Goal: Transaction & Acquisition: Purchase product/service

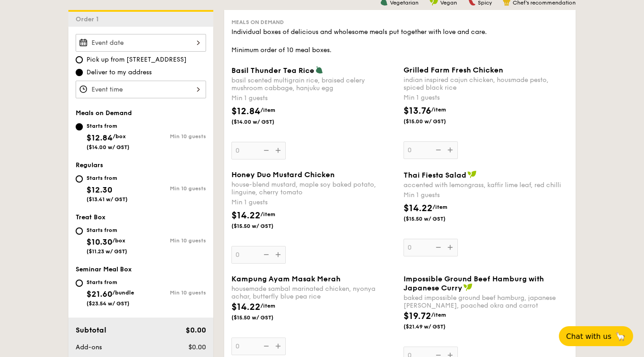
scroll to position [251, 0]
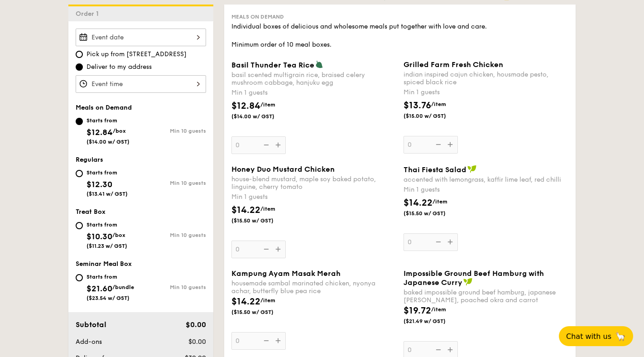
click at [72, 195] on div "Starts from $12.30 ($13.41 w/ GST) Min 10 guests" at bounding box center [141, 184] width 138 height 35
click at [76, 177] on input "Starts from $12.30 ($13.41 w/ GST) Min 10 guests" at bounding box center [79, 173] width 7 height 7
radio input "true"
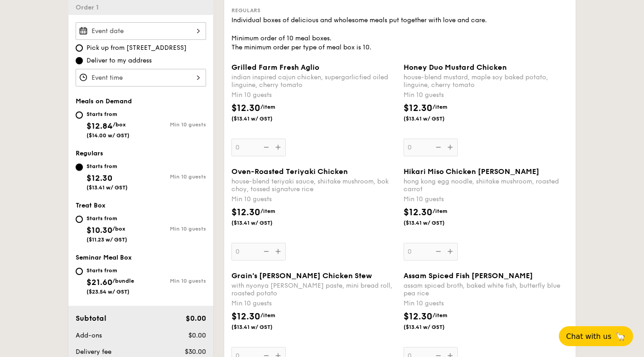
scroll to position [259, 0]
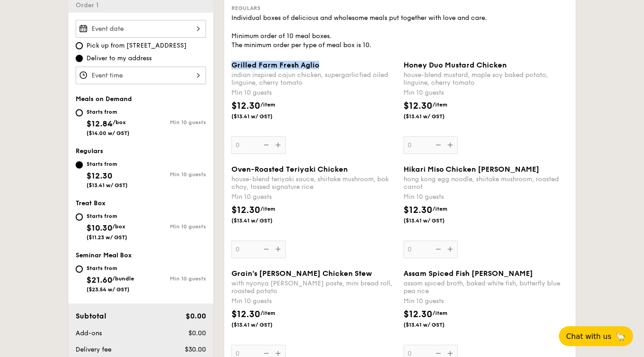
drag, startPoint x: 200, startPoint y: 79, endPoint x: 324, endPoint y: 80, distance: 123.6
click at [324, 80] on div "Grilled Farm Fresh Aglio indian inspired cajun chicken, supergarlicfied oiled l…" at bounding box center [314, 107] width 172 height 93
click at [325, 69] on div "Grilled Farm Fresh Aglio" at bounding box center [313, 65] width 165 height 9
click at [286, 136] on input "0" at bounding box center [258, 145] width 54 height 18
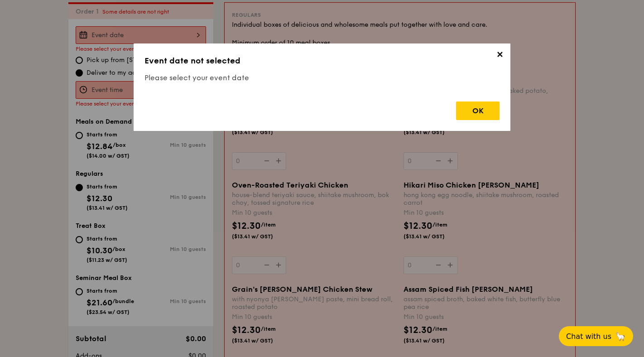
scroll to position [249, 0]
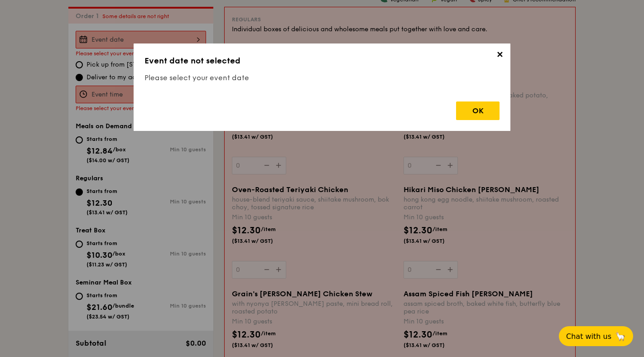
click at [506, 58] on span "✕" at bounding box center [499, 56] width 13 height 13
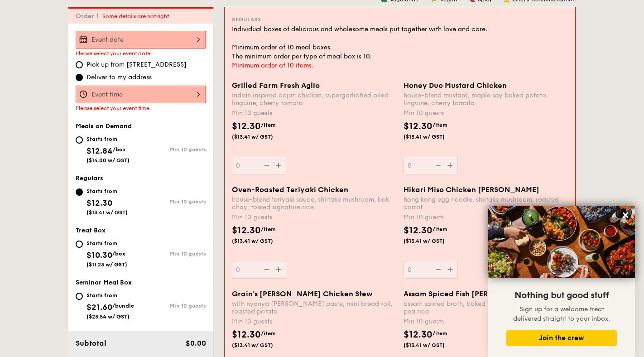
click at [86, 69] on span "Pick up from [STREET_ADDRESS]" at bounding box center [136, 64] width 100 height 9
click at [76, 68] on input "Pick up from [STREET_ADDRESS]" at bounding box center [79, 64] width 7 height 7
radio input "true"
click at [86, 82] on span "Deliver to my address" at bounding box center [118, 77] width 65 height 9
click at [76, 81] on input "Deliver to my address" at bounding box center [79, 77] width 7 height 7
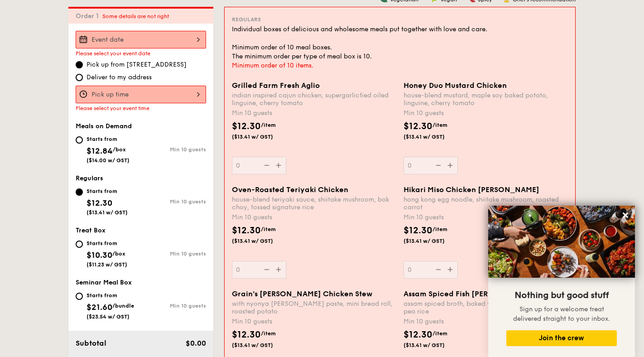
radio input "true"
click at [76, 214] on div "Starts from $12.30 ($13.41 w/ GST)" at bounding box center [108, 201] width 65 height 30
click at [76, 196] on input "Starts from $12.30 ($13.41 w/ GST) Min 10 guests" at bounding box center [79, 191] width 7 height 7
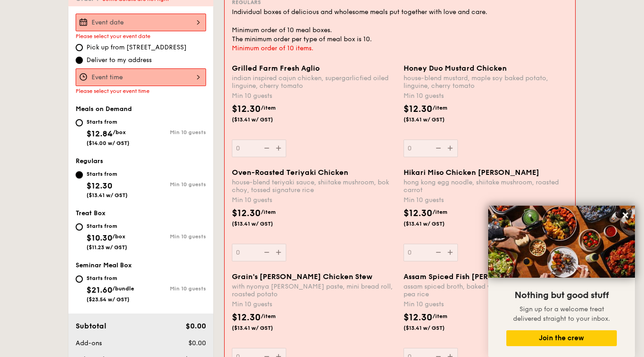
scroll to position [272, 0]
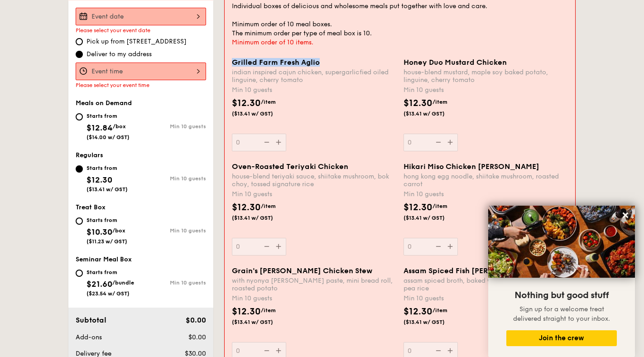
drag, startPoint x: 203, startPoint y: 79, endPoint x: 316, endPoint y: 78, distance: 112.3
click at [316, 67] on div "Grilled Farm Fresh Aglio" at bounding box center [314, 62] width 164 height 9
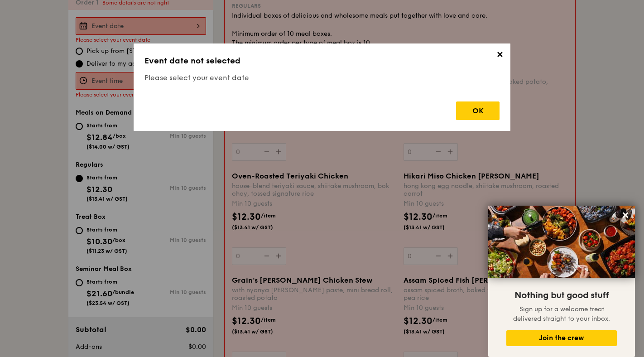
copy span "Grilled Farm Fresh Aglio"
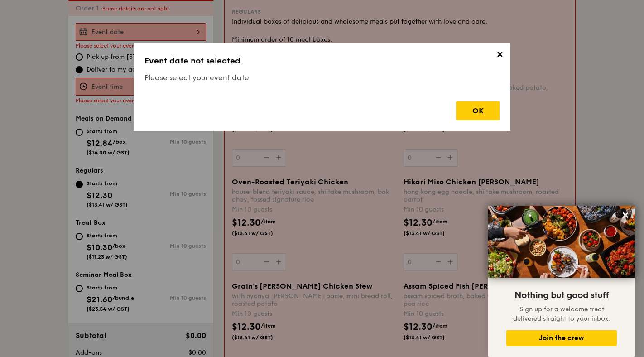
scroll to position [249, 0]
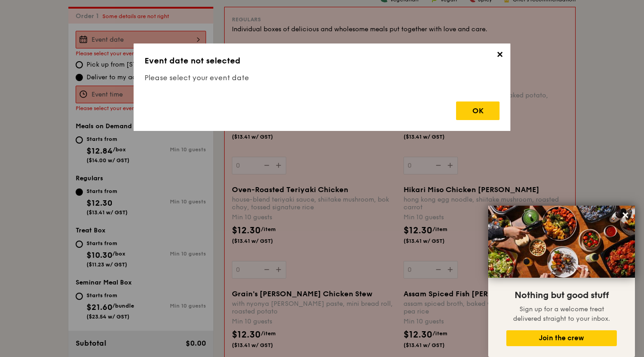
click at [506, 57] on span "✕" at bounding box center [499, 56] width 13 height 13
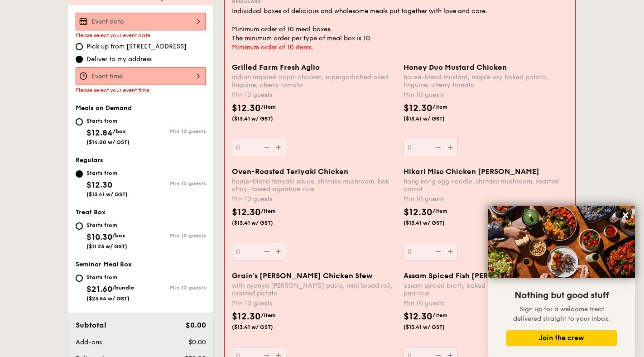
scroll to position [274, 0]
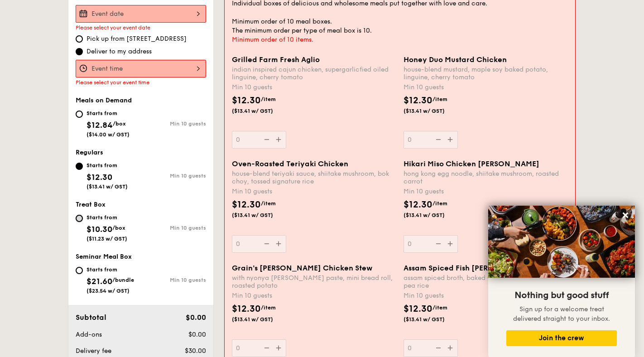
click at [76, 222] on input "Starts from $10.30 /box ($11.23 w/ GST) Min 10 guests" at bounding box center [79, 218] width 7 height 7
radio input "true"
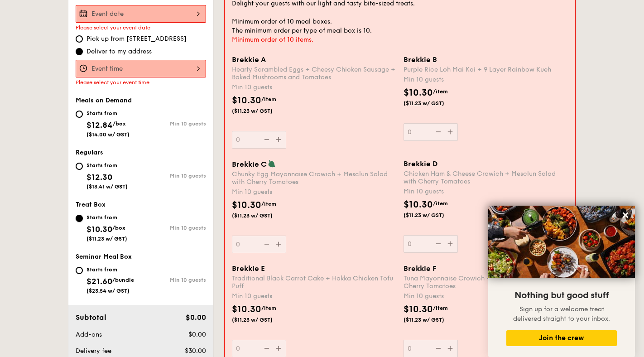
click at [76, 222] on input "Starts from $10.30 /box ($11.23 w/ GST) Min 10 guests" at bounding box center [79, 218] width 7 height 7
click at [76, 170] on input "Starts from $12.30 ($13.41 w/ GST) Min 10 guests" at bounding box center [79, 166] width 7 height 7
radio input "true"
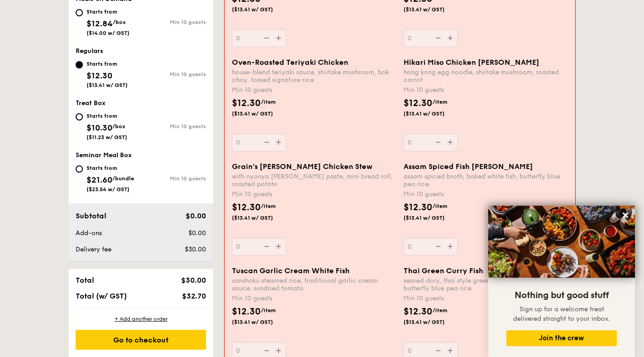
scroll to position [426, 0]
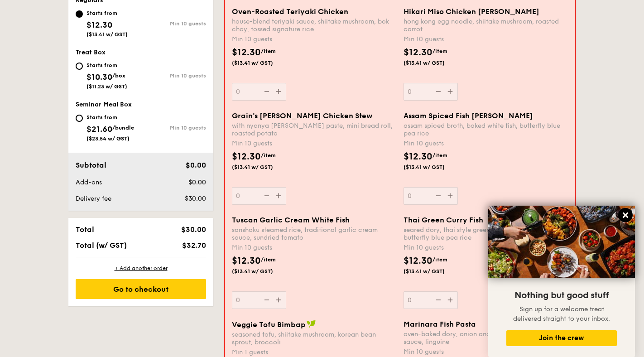
click at [627, 215] on icon at bounding box center [625, 215] width 8 height 8
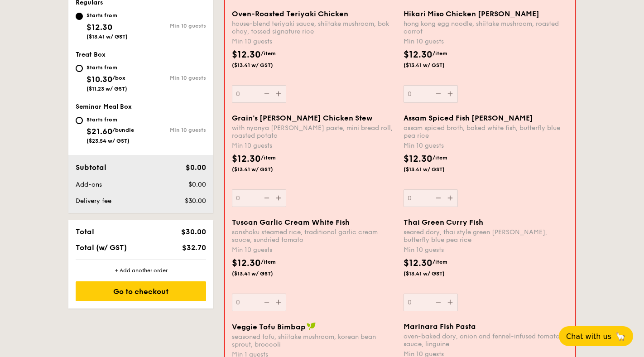
scroll to position [436, 0]
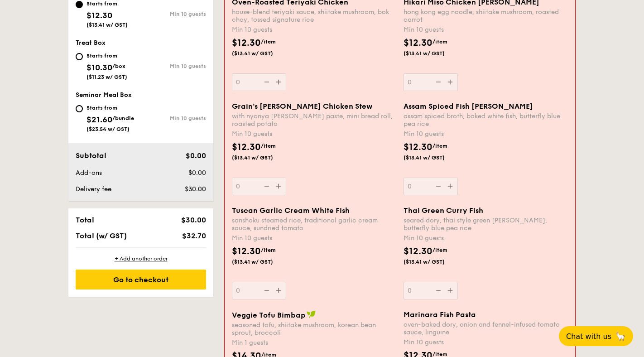
click at [228, 255] on div "Tuscan Garlic Cream White Fish sanshoku steamed rice, traditional garlic cream …" at bounding box center [314, 252] width 172 height 93
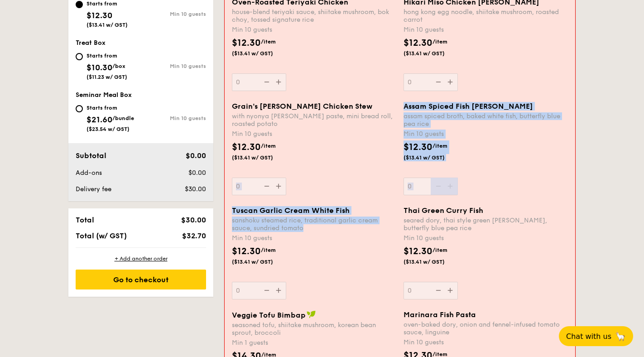
drag, startPoint x: 201, startPoint y: 242, endPoint x: 288, endPoint y: 270, distance: 91.9
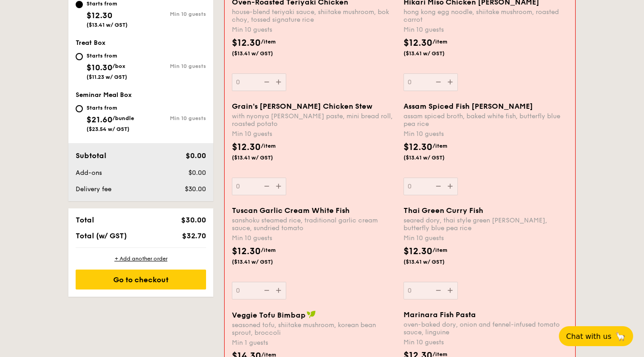
click at [284, 232] on div "sanshoku steamed rice, traditional garlic cream sauce, sundried tomato" at bounding box center [314, 223] width 164 height 15
click at [284, 282] on input "0" at bounding box center [259, 291] width 54 height 18
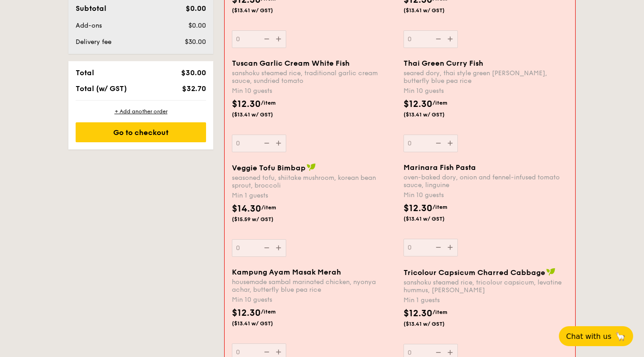
scroll to position [621, 0]
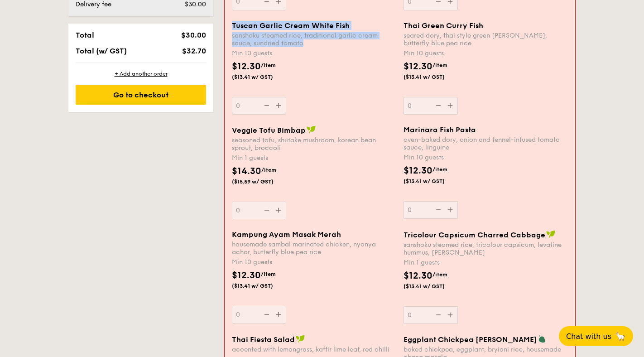
copy div "Tuscan Garlic Cream White Fish sanshoku steamed rice, traditional garlic cream …"
drag, startPoint x: 204, startPoint y: 64, endPoint x: 253, endPoint y: 88, distance: 54.5
click at [253, 47] on div "Tuscan Garlic Cream White Fish sanshoku steamed rice, traditional garlic cream …" at bounding box center [314, 34] width 164 height 26
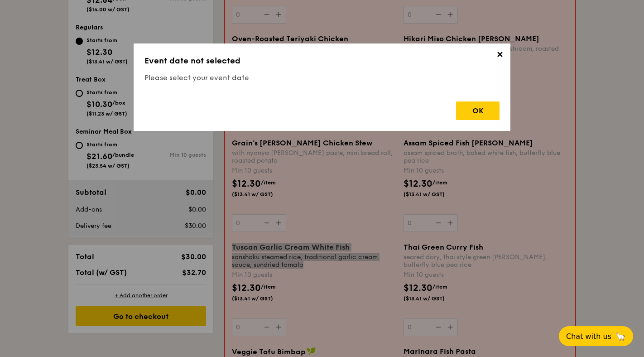
scroll to position [249, 0]
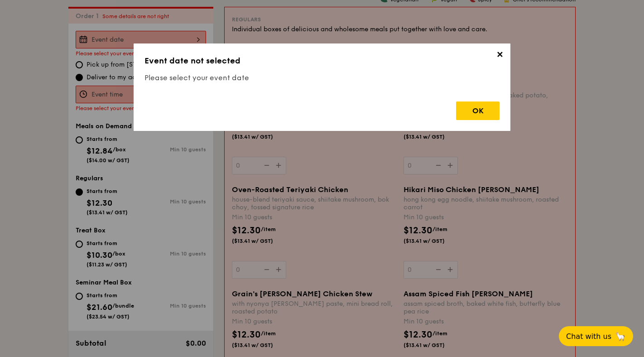
click at [506, 59] on span "✕" at bounding box center [499, 56] width 13 height 13
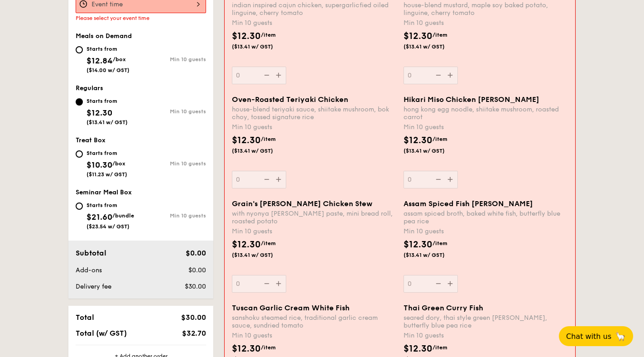
scroll to position [430, 0]
